Goal: Task Accomplishment & Management: Use online tool/utility

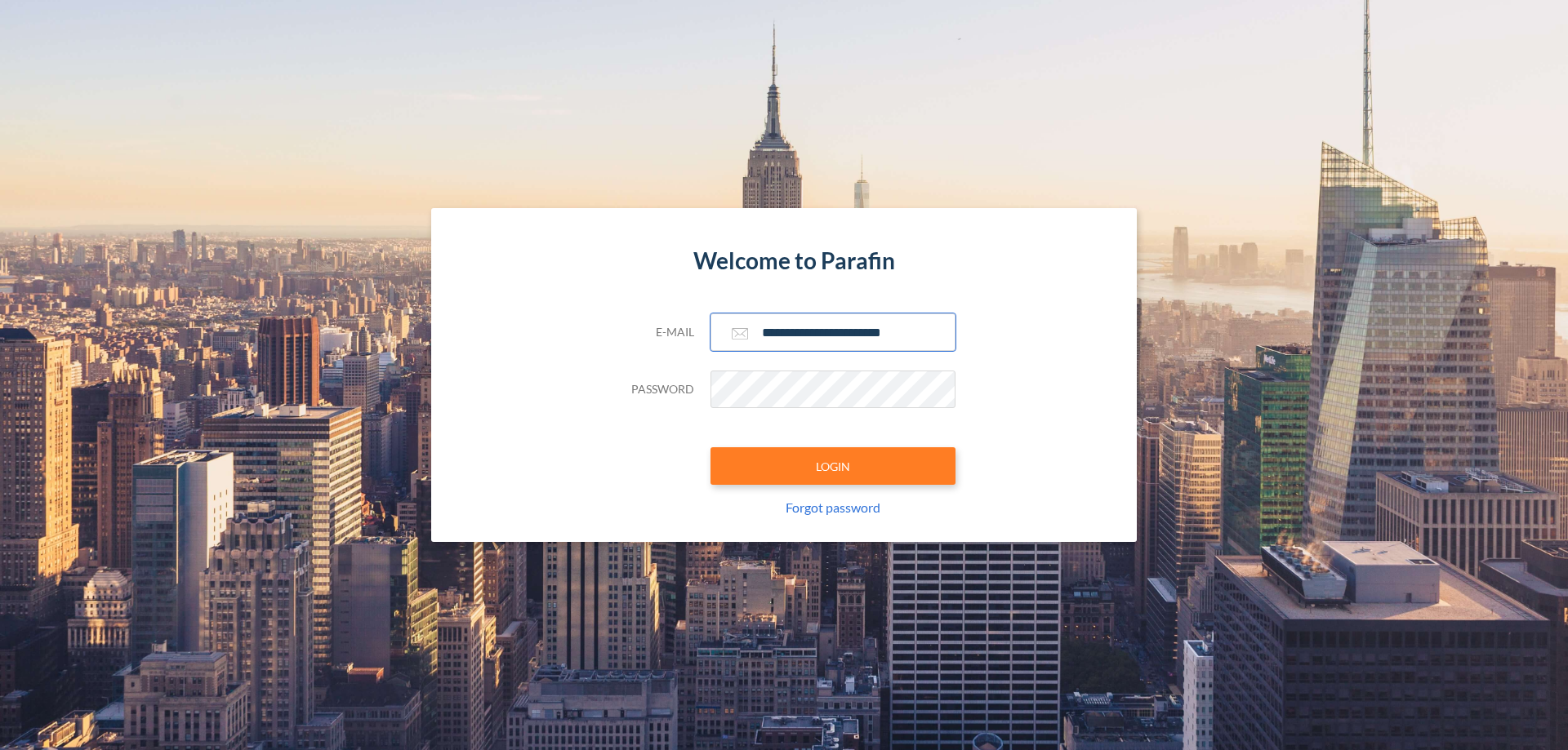
type input "**********"
click at [833, 466] on button "LOGIN" at bounding box center [833, 465] width 245 height 37
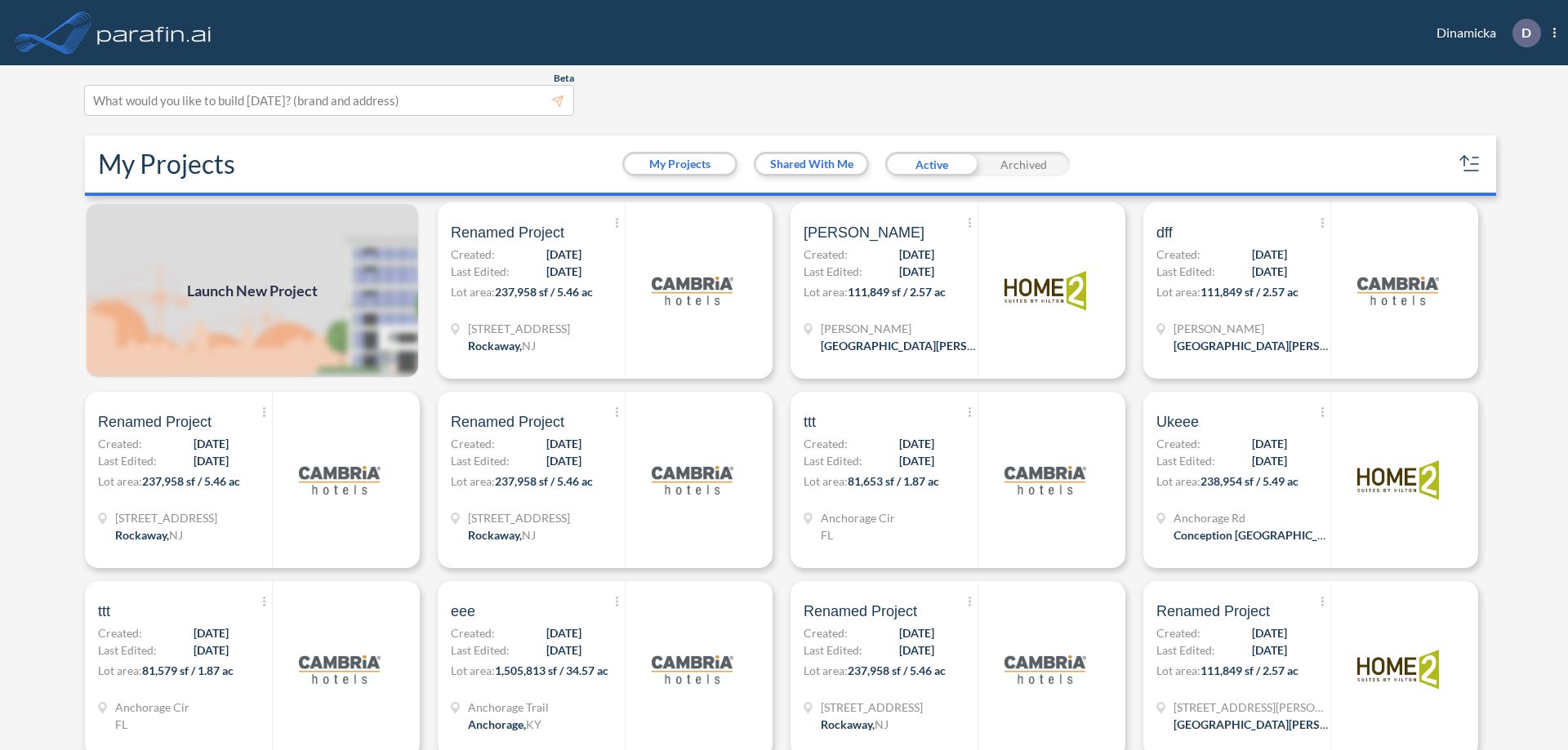
scroll to position [4, 0]
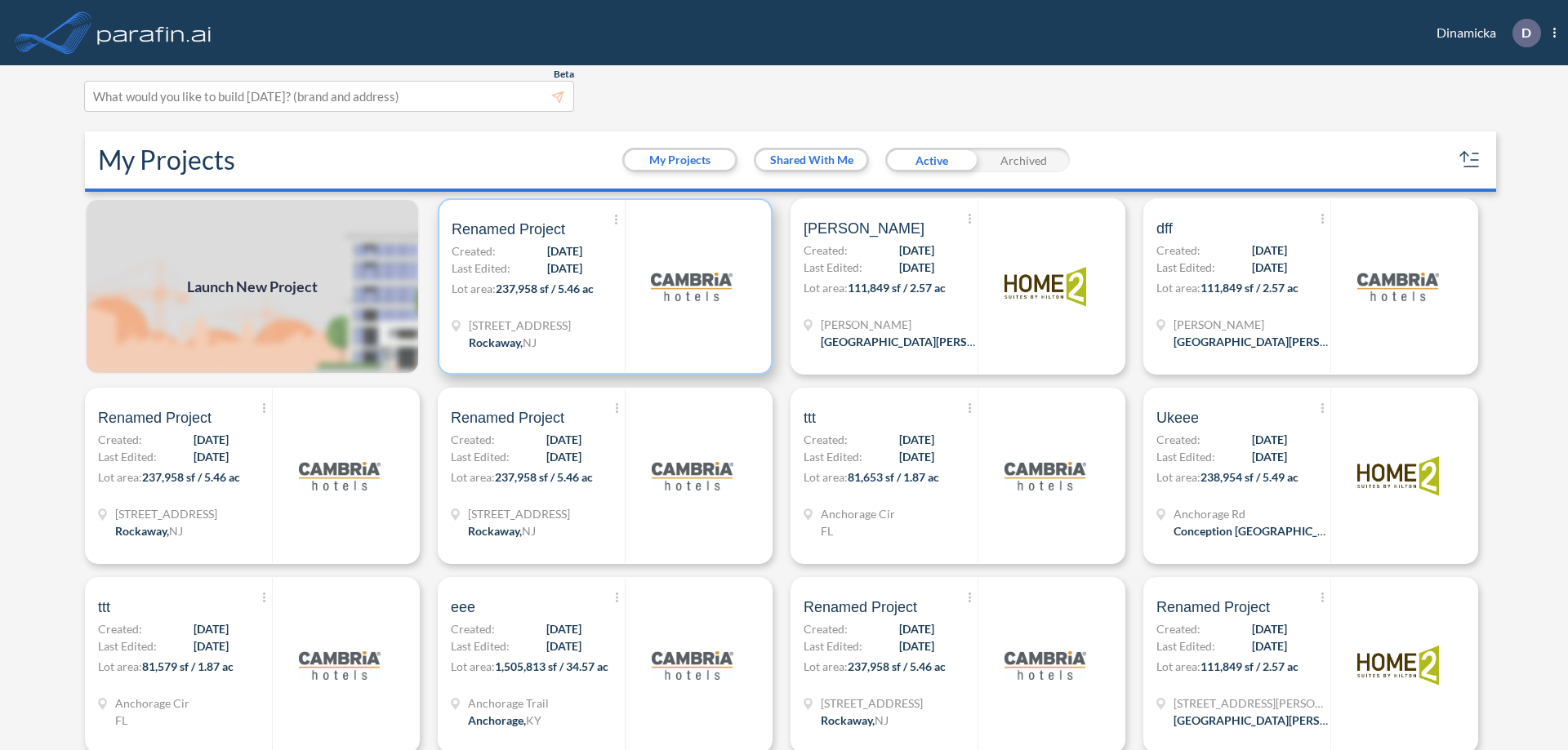
click at [602, 286] on p "Lot area: 237,958 sf / 5.46 ac" at bounding box center [538, 292] width 173 height 24
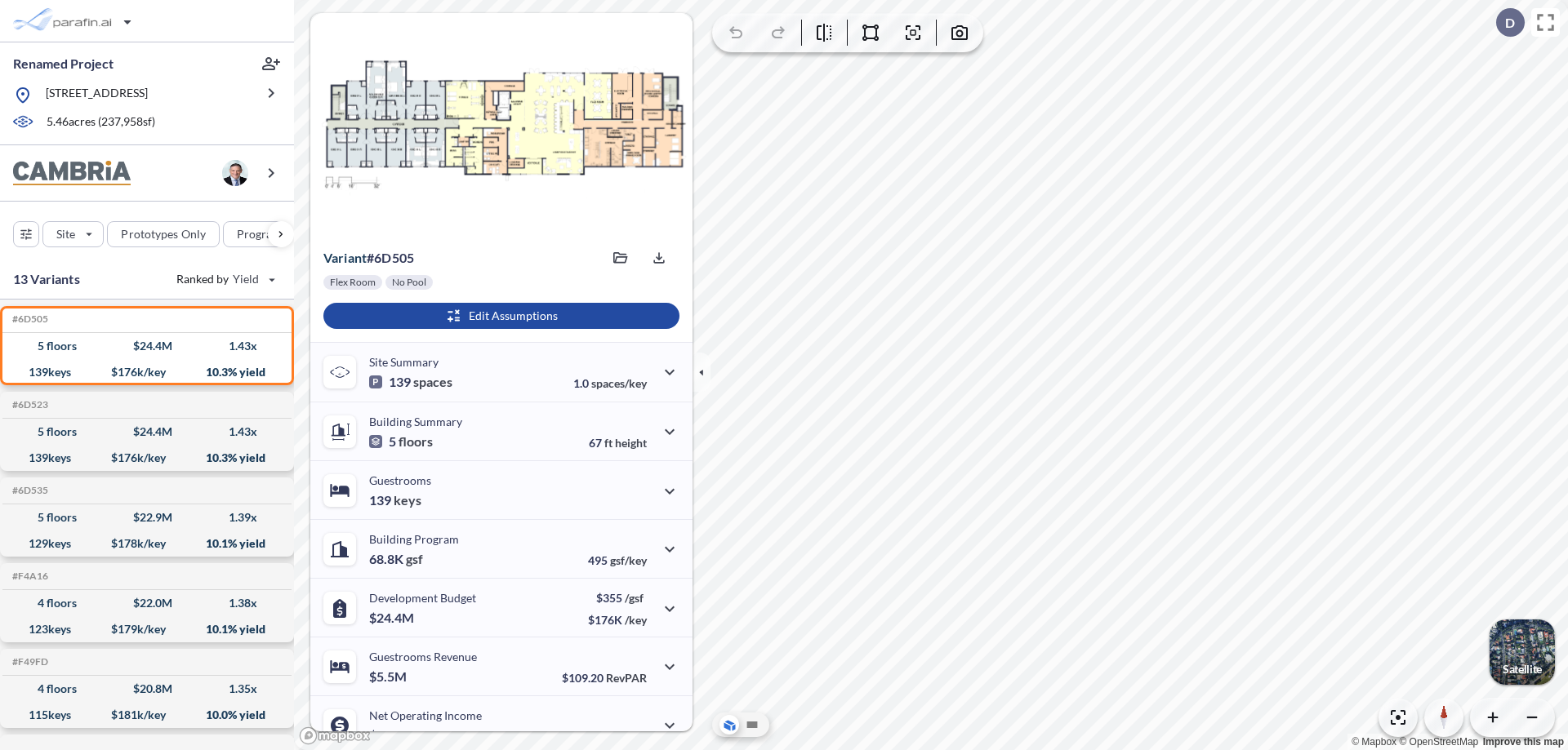
scroll to position [82, 0]
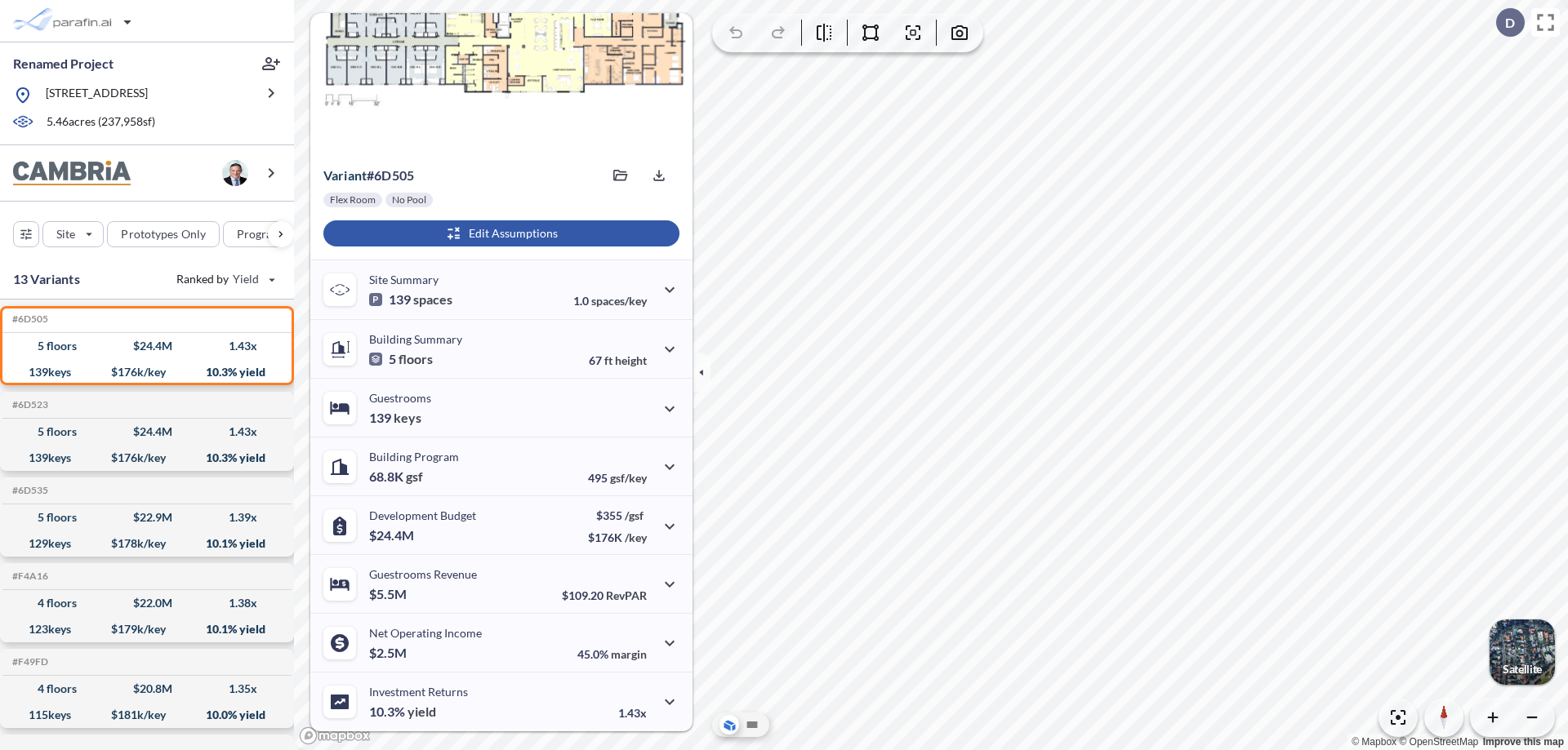
click at [499, 234] on div "button" at bounding box center [501, 233] width 356 height 26
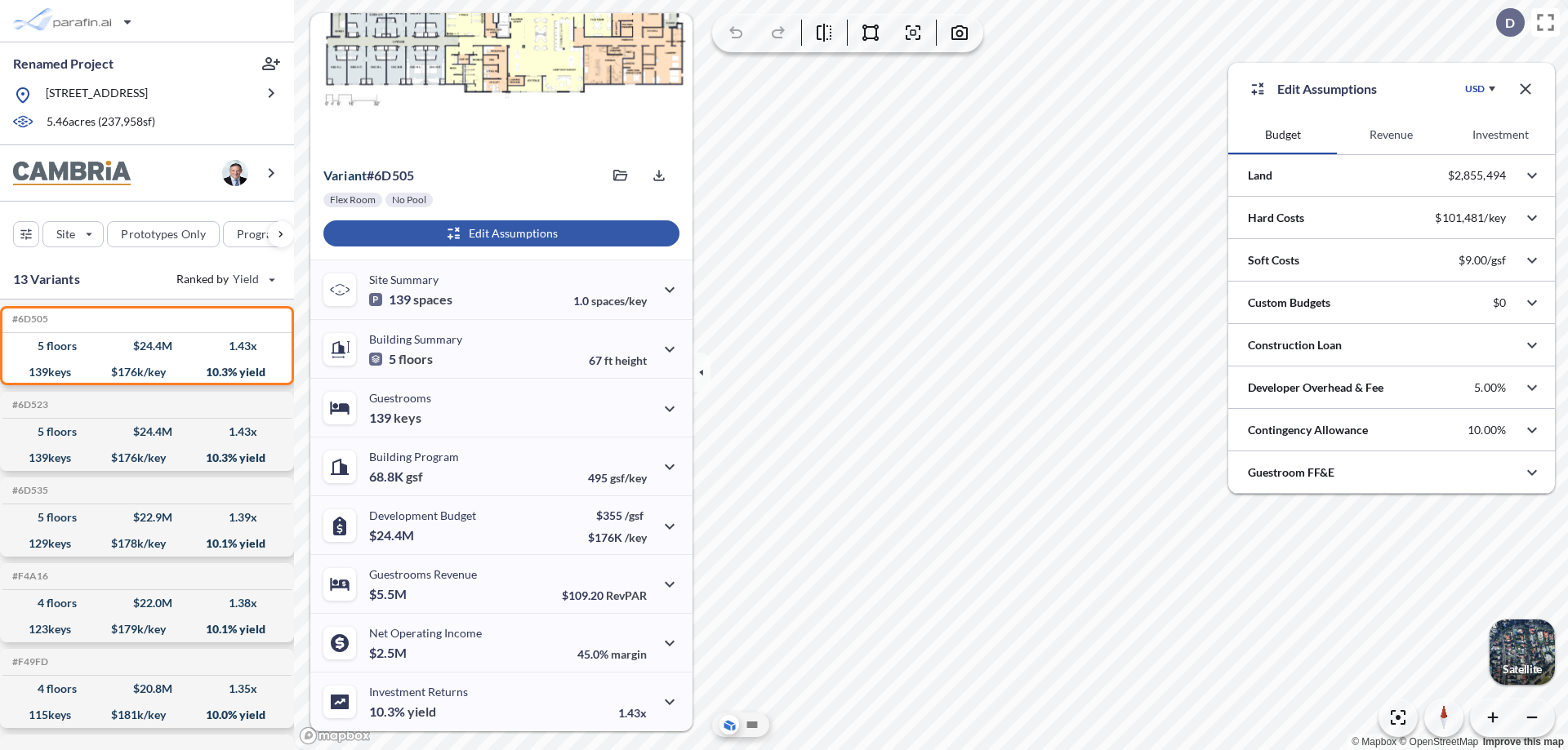
click at [1390, 135] on button "Revenue" at bounding box center [1391, 134] width 109 height 39
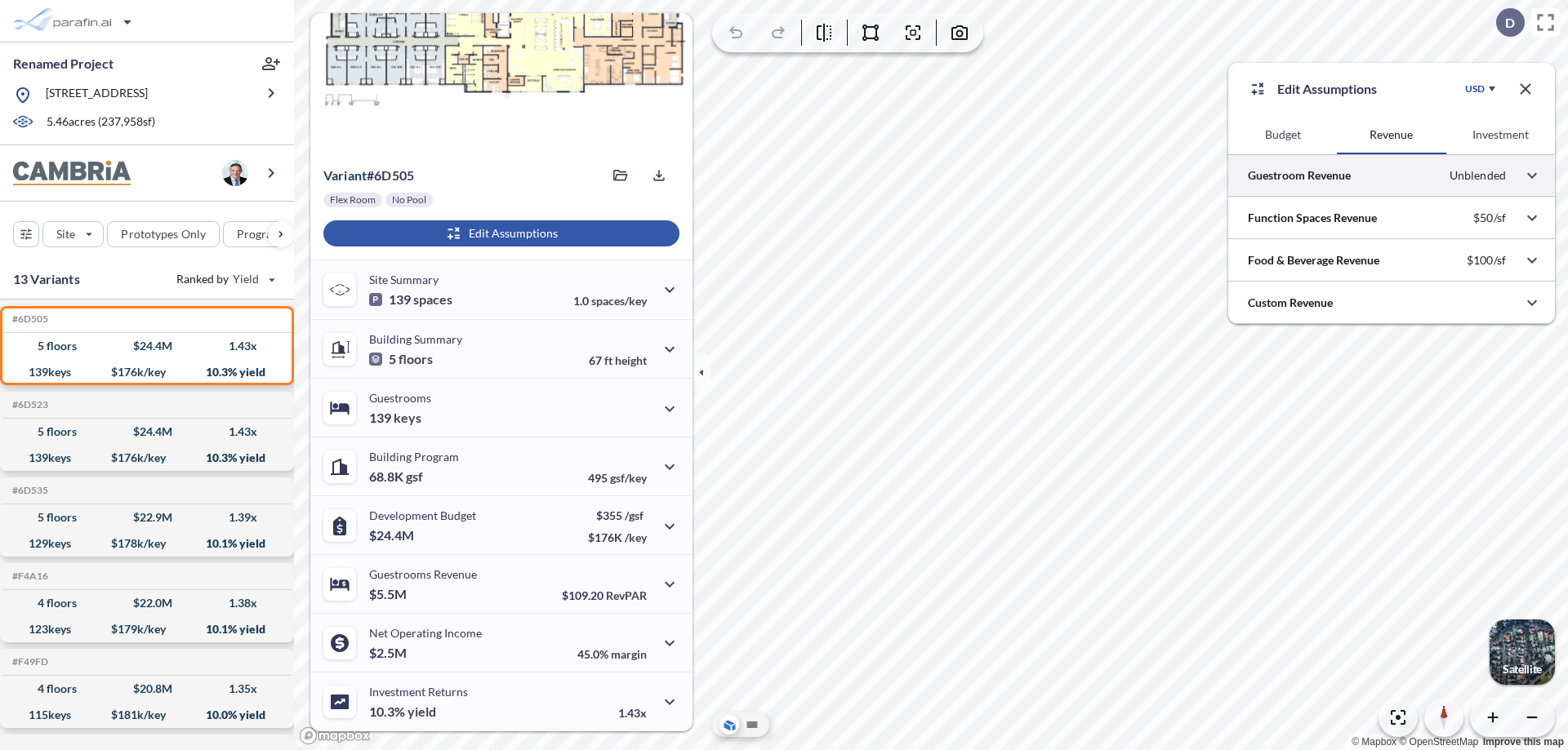
click at [1391, 176] on div at bounding box center [1391, 175] width 326 height 42
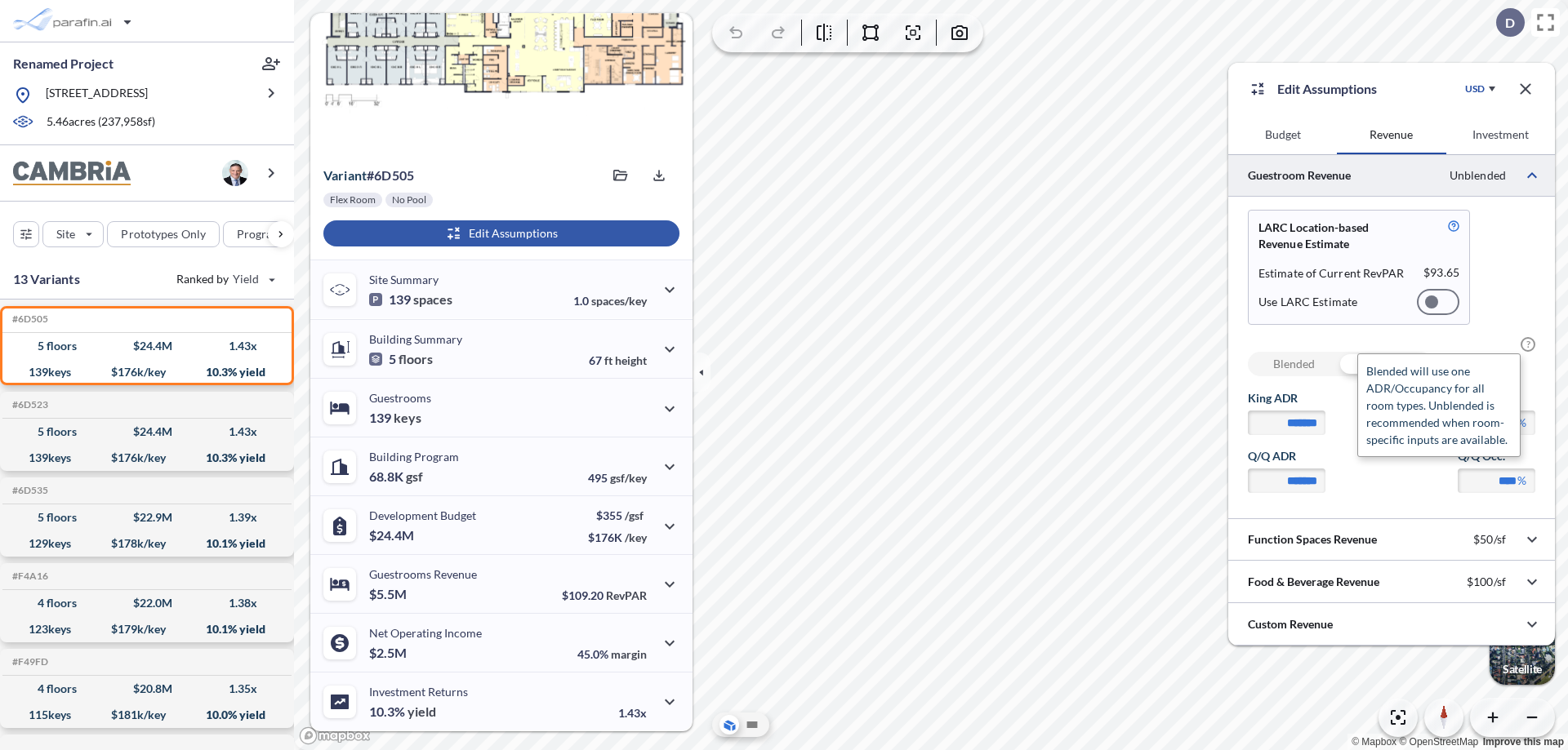
click at [1528, 344] on span "?" at bounding box center [1527, 344] width 14 height 14
